Goal: Information Seeking & Learning: Learn about a topic

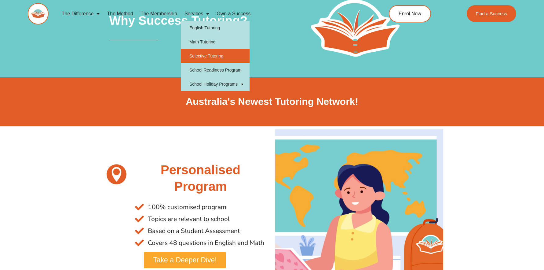
click at [208, 59] on link "Selective Tutoring" at bounding box center [215, 56] width 69 height 14
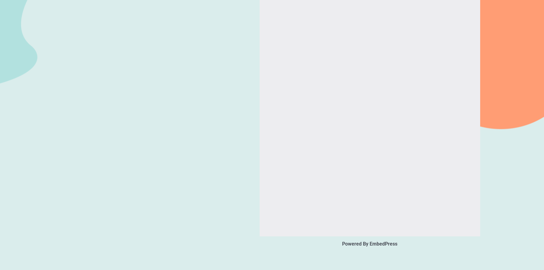
scroll to position [839, 0]
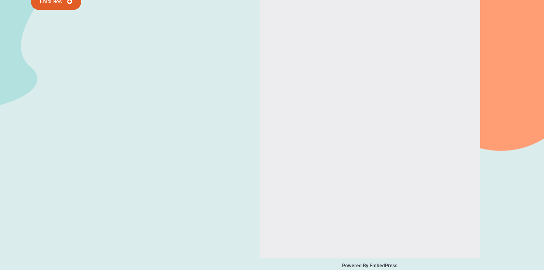
type input "*"
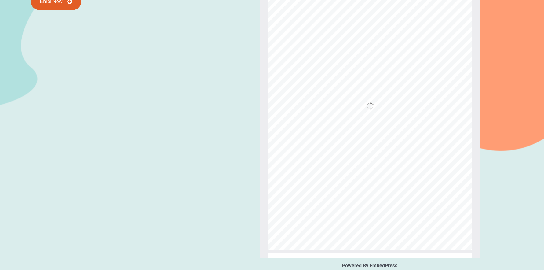
scroll to position [5, 0]
